Goal: Information Seeking & Learning: Check status

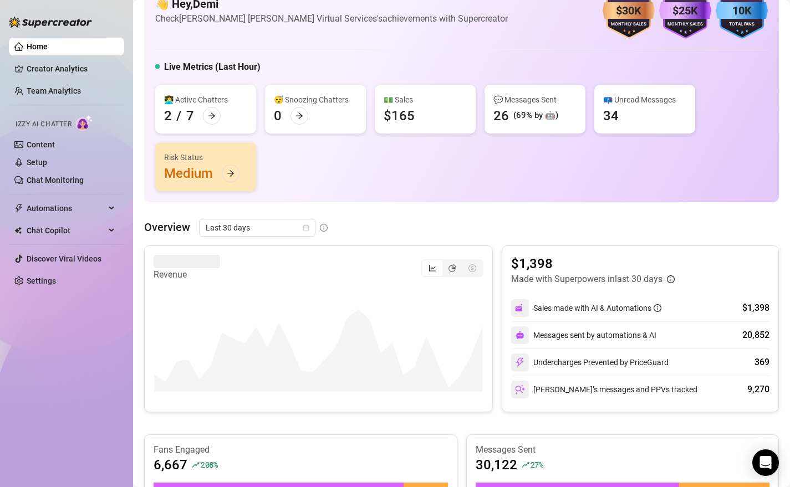
scroll to position [37, 0]
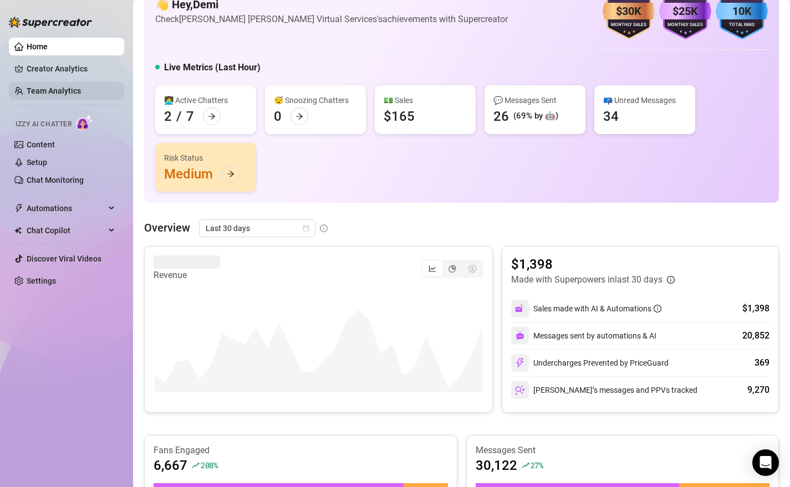
click at [81, 89] on link "Team Analytics" at bounding box center [54, 90] width 54 height 9
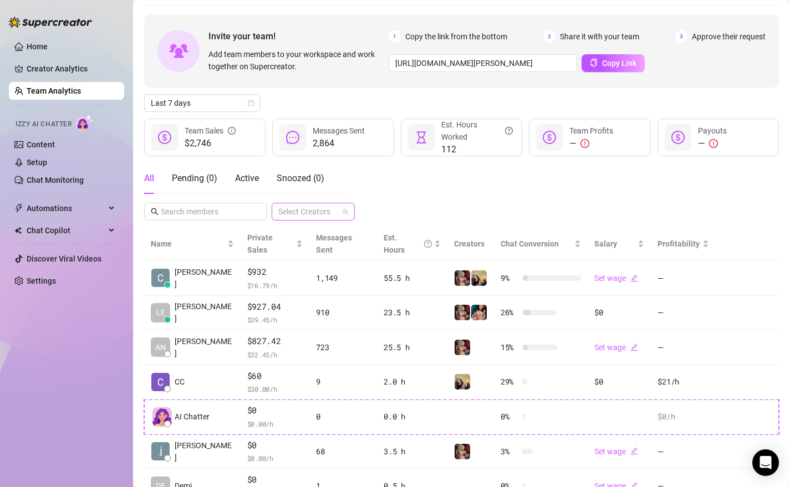
click at [327, 212] on div at bounding box center [307, 212] width 67 height 16
click at [293, 280] on span "Select tree node" at bounding box center [294, 281] width 9 height 9
click at [394, 192] on div "Invite your team! Add team members to your workspace and work together on Super…" at bounding box center [461, 276] width 635 height 524
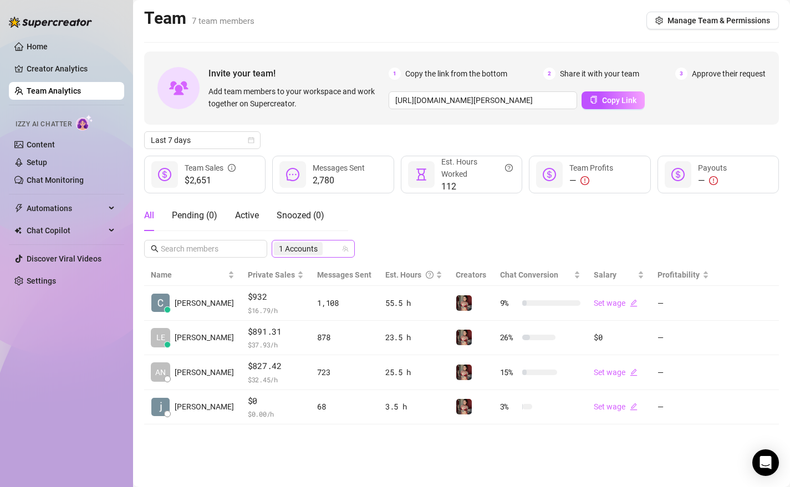
click at [342, 248] on icon "team" at bounding box center [345, 249] width 7 height 7
click at [321, 247] on span "1 Accounts" at bounding box center [298, 248] width 49 height 13
click at [295, 316] on span "Select tree node" at bounding box center [294, 318] width 9 height 9
click at [321, 251] on div at bounding box center [307, 249] width 67 height 16
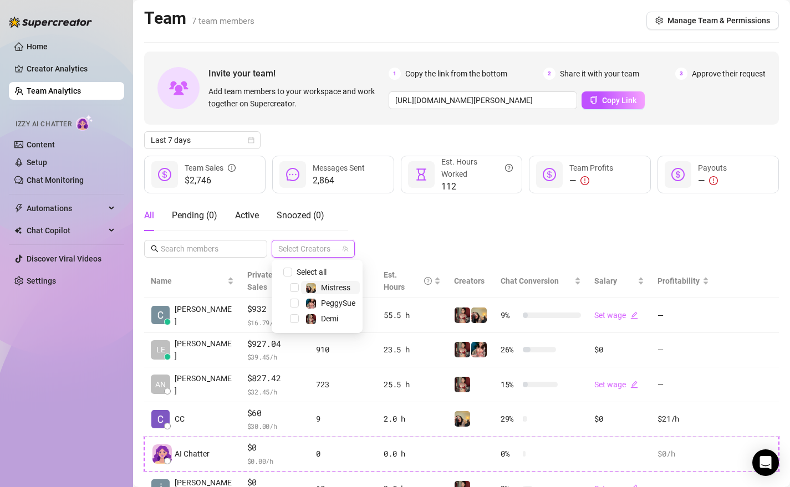
click at [307, 254] on div at bounding box center [307, 249] width 67 height 16
click at [293, 304] on span "Select tree node" at bounding box center [294, 303] width 9 height 9
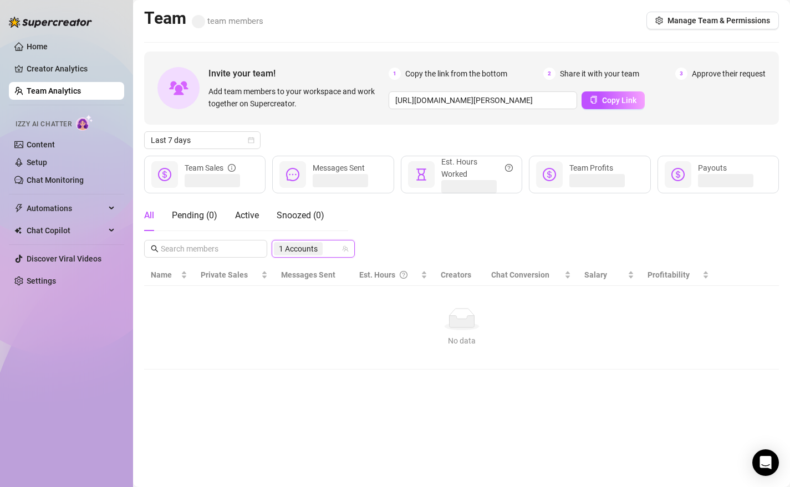
click at [429, 233] on div "All Pending ( 0 ) Active Snoozed [PHONE_NUMBER] Accounts" at bounding box center [461, 229] width 635 height 58
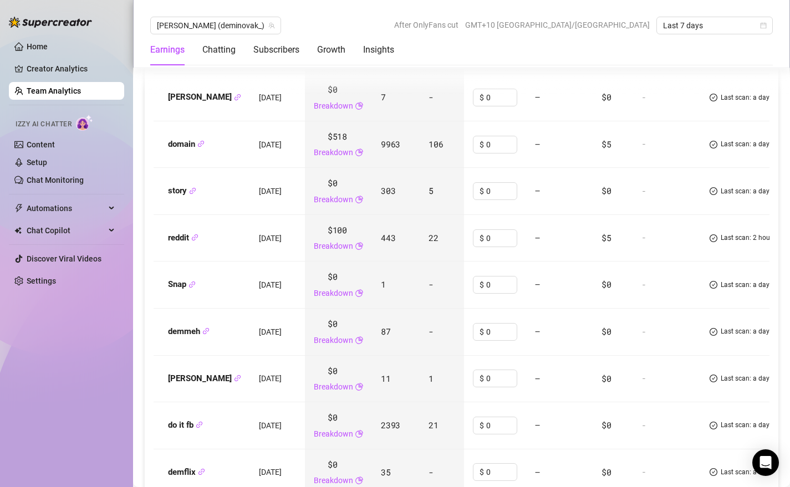
scroll to position [1393, 0]
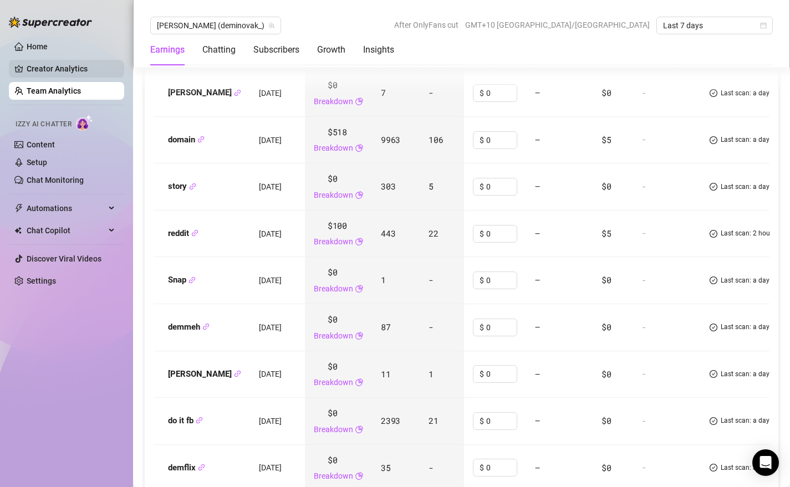
click at [71, 66] on link "Creator Analytics" at bounding box center [71, 69] width 89 height 18
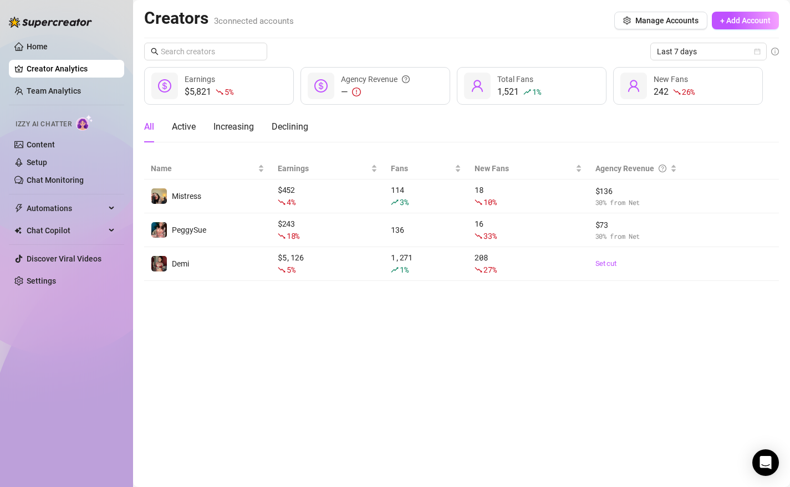
click at [86, 100] on ul "Home Creator Analytics Team Analytics Izzy AI Chatter Content Setup Chat Monito…" at bounding box center [66, 163] width 115 height 261
click at [81, 88] on link "Team Analytics" at bounding box center [54, 90] width 54 height 9
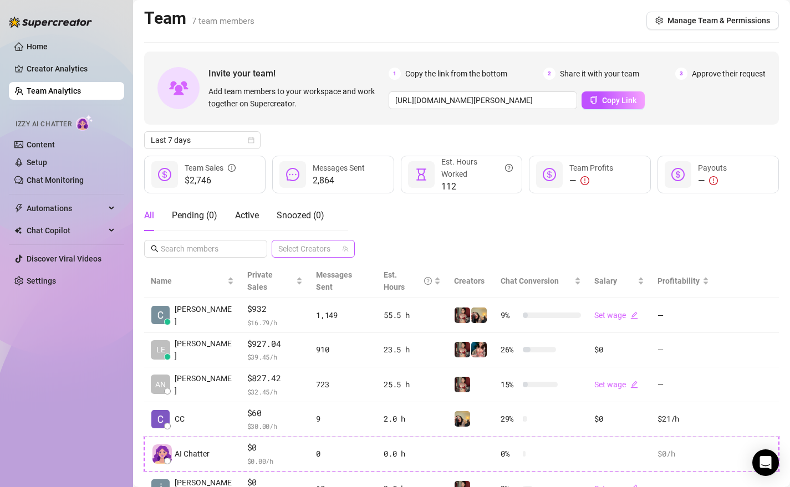
click at [334, 249] on div at bounding box center [307, 249] width 67 height 16
click at [293, 316] on span "Select tree node" at bounding box center [294, 318] width 9 height 9
click at [457, 246] on div "All Pending ( 0 ) Active Snoozed ( 0 ) 1 Accounts" at bounding box center [461, 229] width 635 height 58
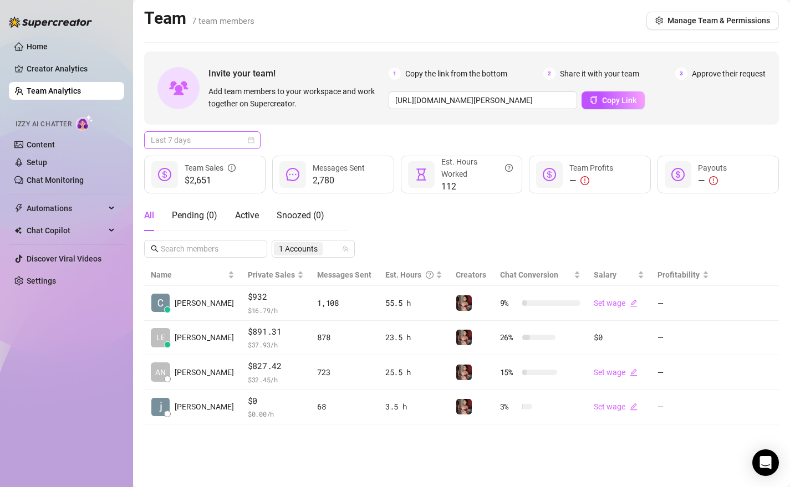
click at [210, 135] on span "Last 7 days" at bounding box center [202, 140] width 103 height 17
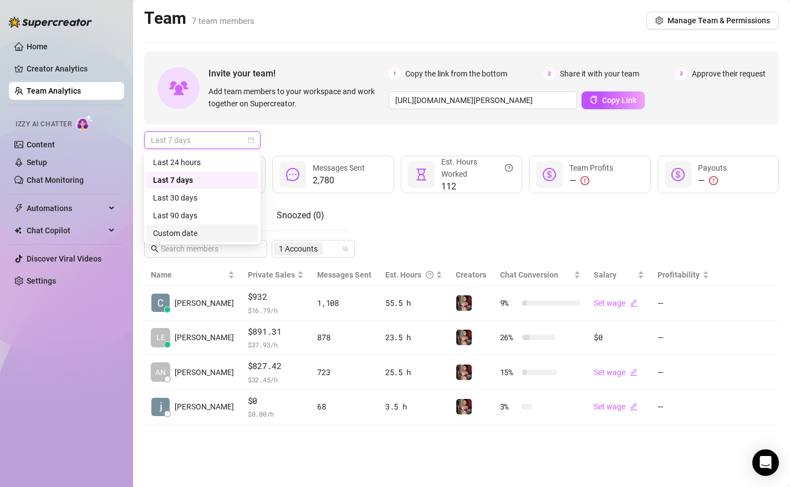
click at [193, 231] on div "Custom date" at bounding box center [202, 233] width 99 height 12
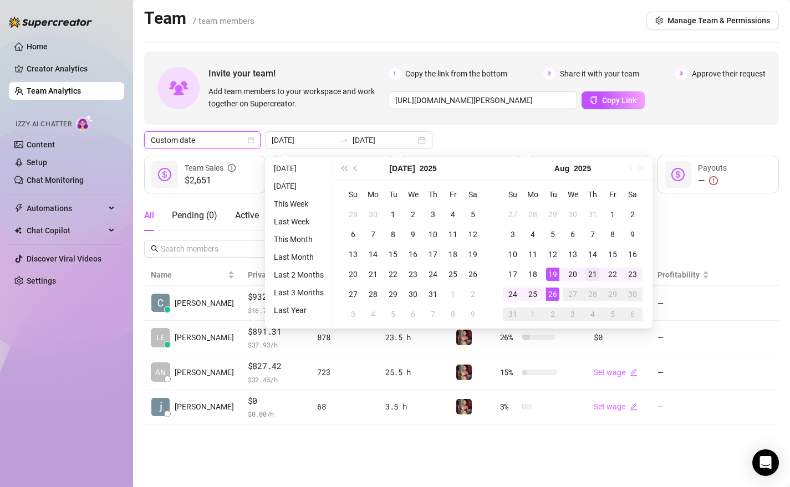
type input "[DATE]"
click at [583, 268] on td "21" at bounding box center [593, 274] width 20 height 20
click at [591, 269] on div "21" at bounding box center [592, 274] width 13 height 13
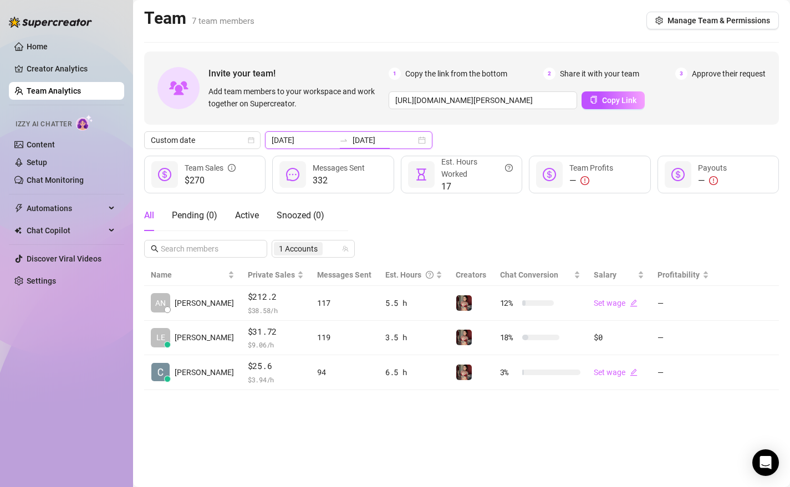
click at [374, 139] on input "[DATE]" at bounding box center [383, 140] width 63 height 12
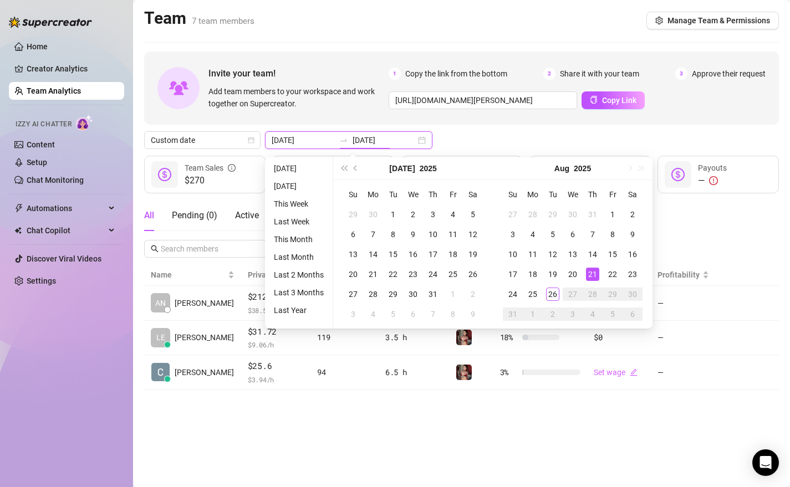
type input "[DATE]"
click at [591, 274] on div "21" at bounding box center [592, 274] width 13 height 13
click at [532, 295] on div "25" at bounding box center [532, 294] width 13 height 13
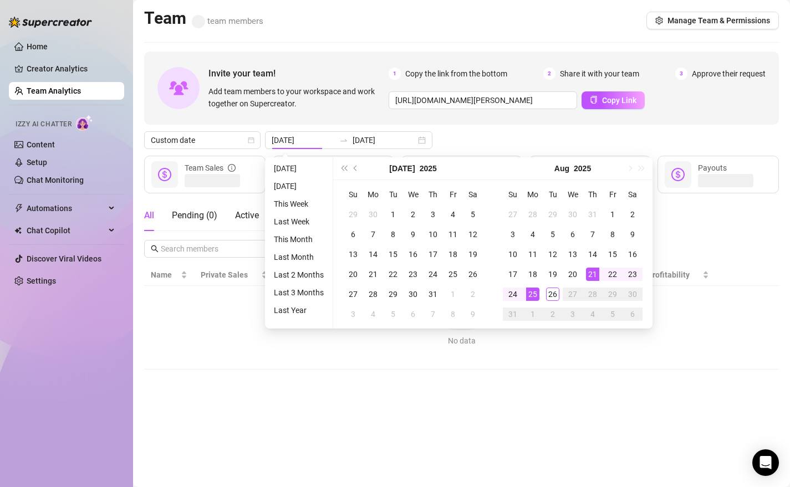
type input "[DATE]"
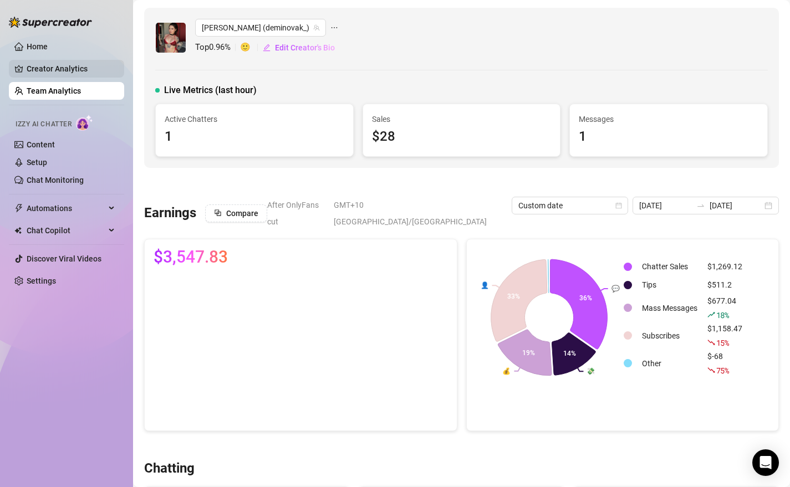
click at [63, 70] on link "Creator Analytics" at bounding box center [71, 69] width 89 height 18
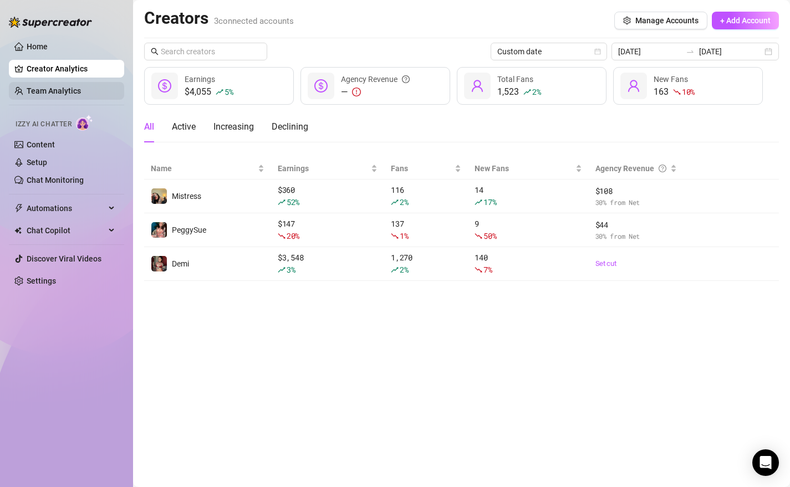
click at [58, 86] on link "Team Analytics" at bounding box center [54, 90] width 54 height 9
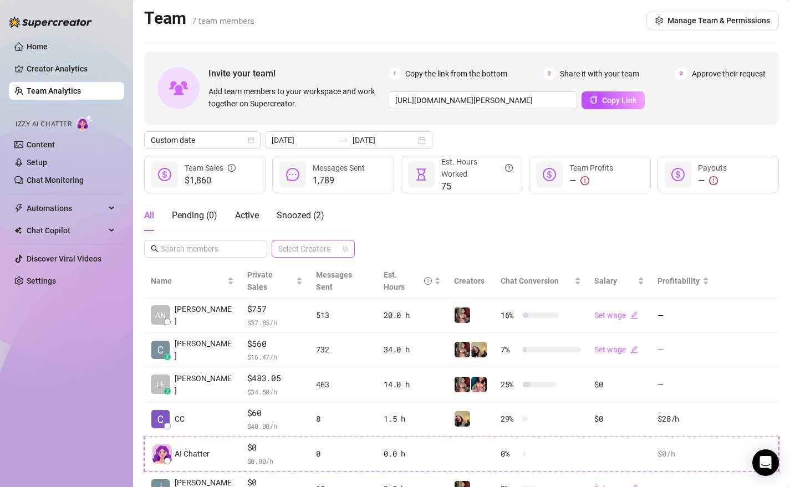
click at [309, 247] on div at bounding box center [307, 249] width 67 height 16
click at [293, 321] on span "Select tree node" at bounding box center [294, 318] width 9 height 9
click at [408, 233] on div "All Pending ( 0 ) Active Snoozed ( 2 ) 1 Accounts" at bounding box center [461, 229] width 635 height 58
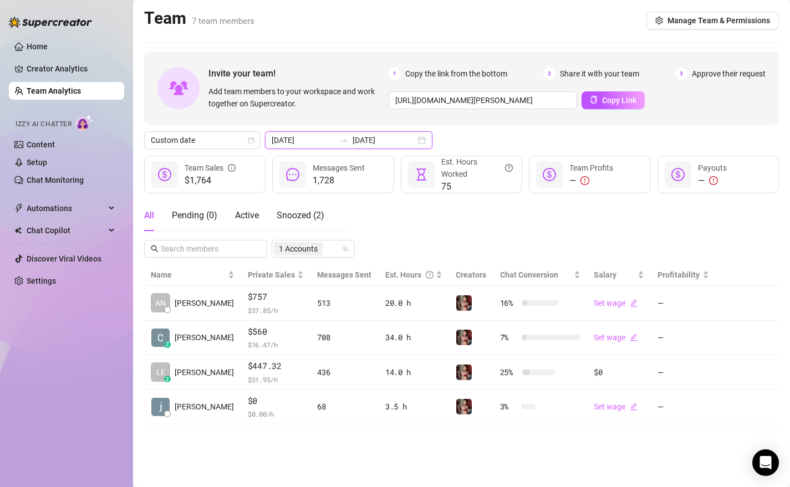
click at [374, 144] on input "[DATE]" at bounding box center [383, 140] width 63 height 12
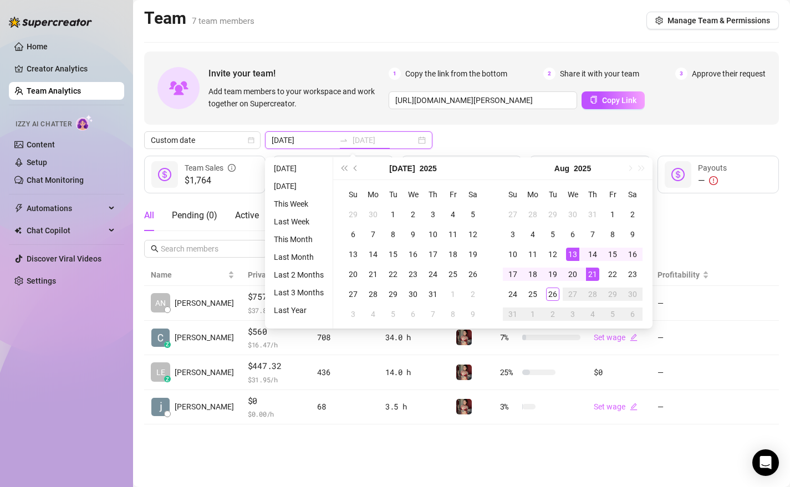
type input "[DATE]"
click at [691, 214] on div "All Pending ( 0 ) Active Snoozed ( 2 ) 1 Accounts" at bounding box center [461, 229] width 635 height 58
